Goal: Task Accomplishment & Management: Use online tool/utility

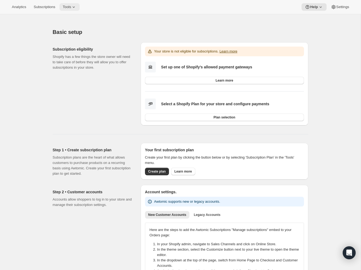
click at [76, 8] on icon at bounding box center [73, 6] width 5 height 5
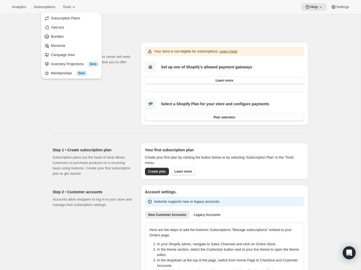
click at [178, 23] on div "Basic setup. This page is ready Basic setup" at bounding box center [181, 32] width 256 height 20
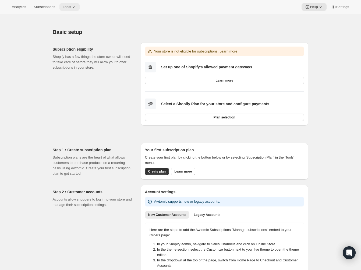
click at [75, 8] on icon at bounding box center [73, 6] width 5 height 5
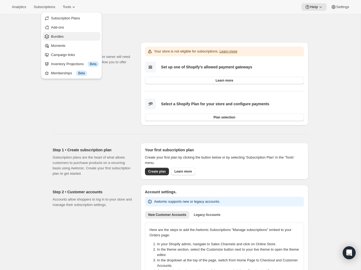
click at [75, 37] on span "Bundles" at bounding box center [75, 36] width 48 height 5
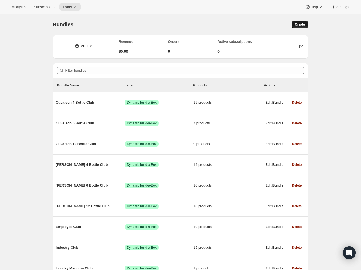
click at [297, 24] on span "Create" at bounding box center [300, 24] width 10 height 4
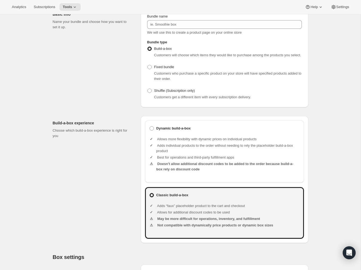
scroll to position [19, 0]
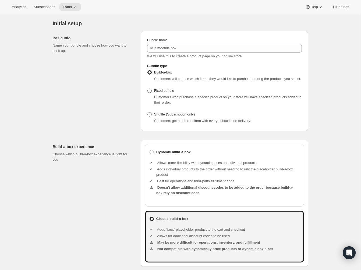
click at [174, 93] on span "Fixed bundle" at bounding box center [164, 91] width 20 height 4
click at [148, 89] on input "Fixed bundle" at bounding box center [147, 89] width 0 height 0
radio input "true"
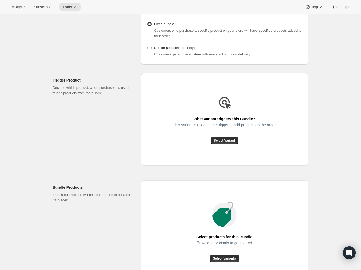
scroll to position [92, 0]
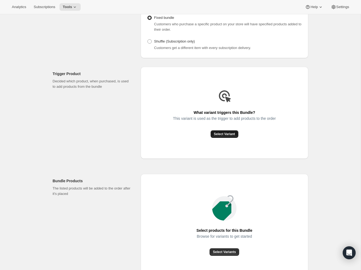
click at [232, 136] on span "Select Variant" at bounding box center [224, 134] width 21 height 4
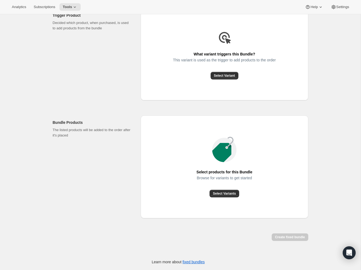
scroll to position [0, 0]
